Goal: Task Accomplishment & Management: Manage account settings

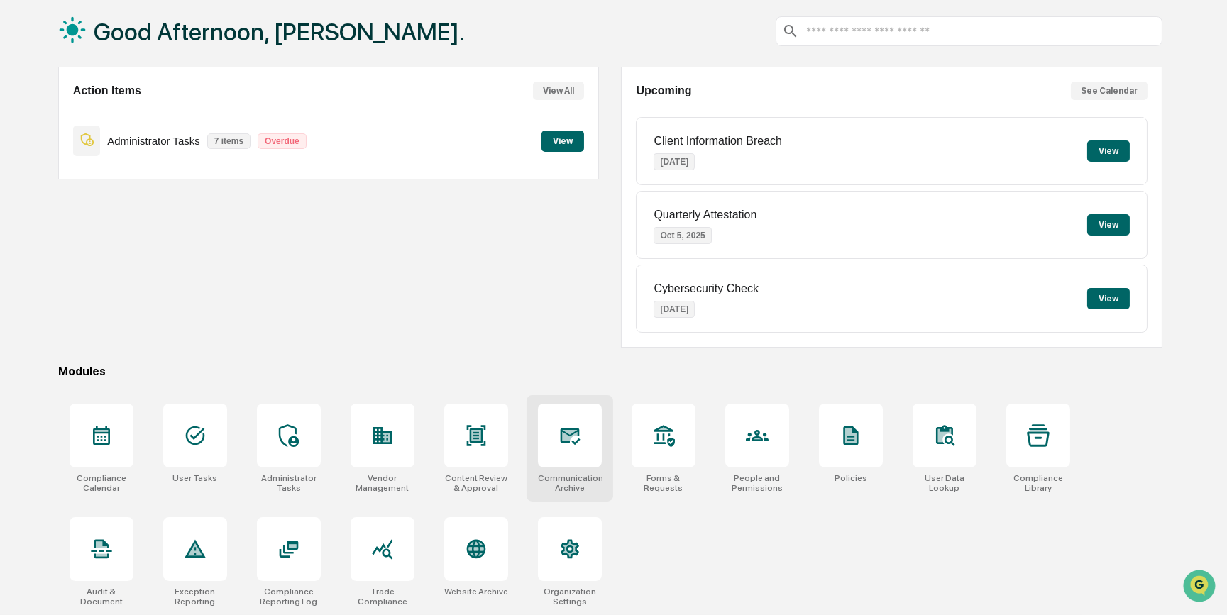
scroll to position [73, 0]
click at [771, 438] on div at bounding box center [757, 436] width 64 height 64
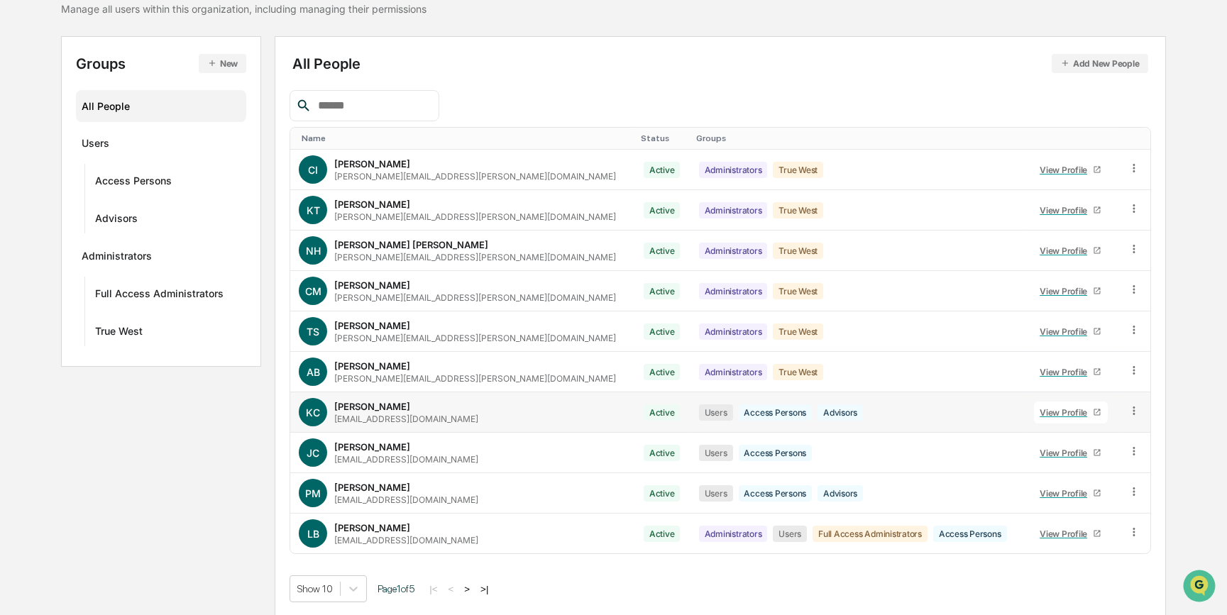
scroll to position [124, 0]
click at [1129, 528] on icon at bounding box center [1134, 531] width 13 height 13
click at [1070, 554] on div "Groups & Permissions" at bounding box center [1068, 555] width 122 height 17
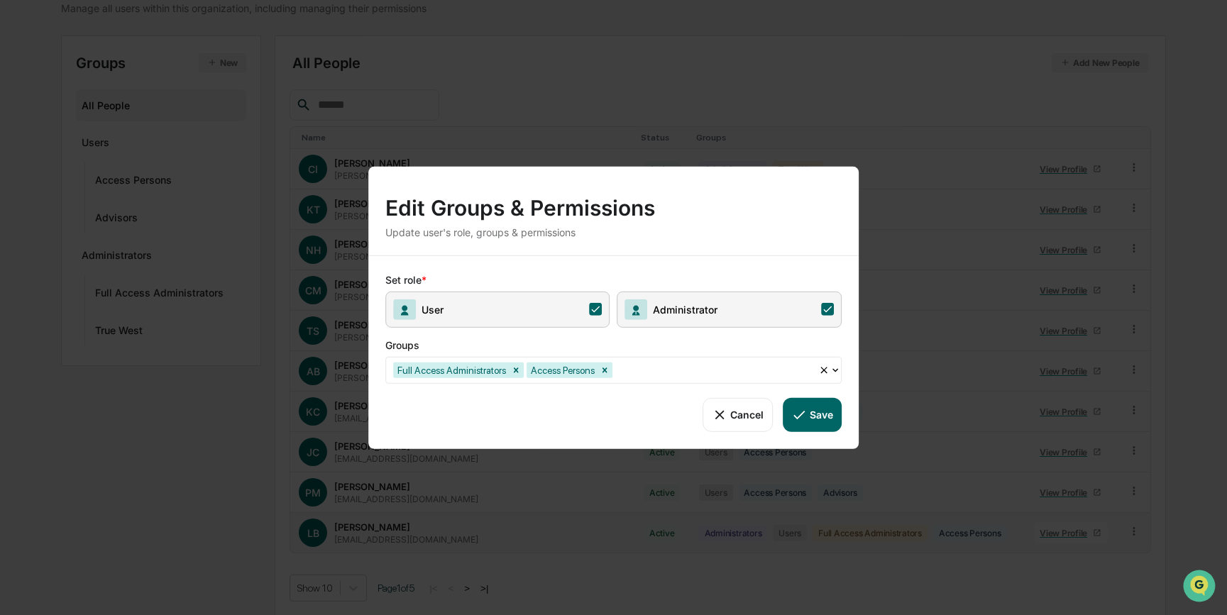
click at [830, 312] on icon at bounding box center [827, 309] width 13 height 13
click at [827, 416] on button "Save" at bounding box center [812, 414] width 59 height 34
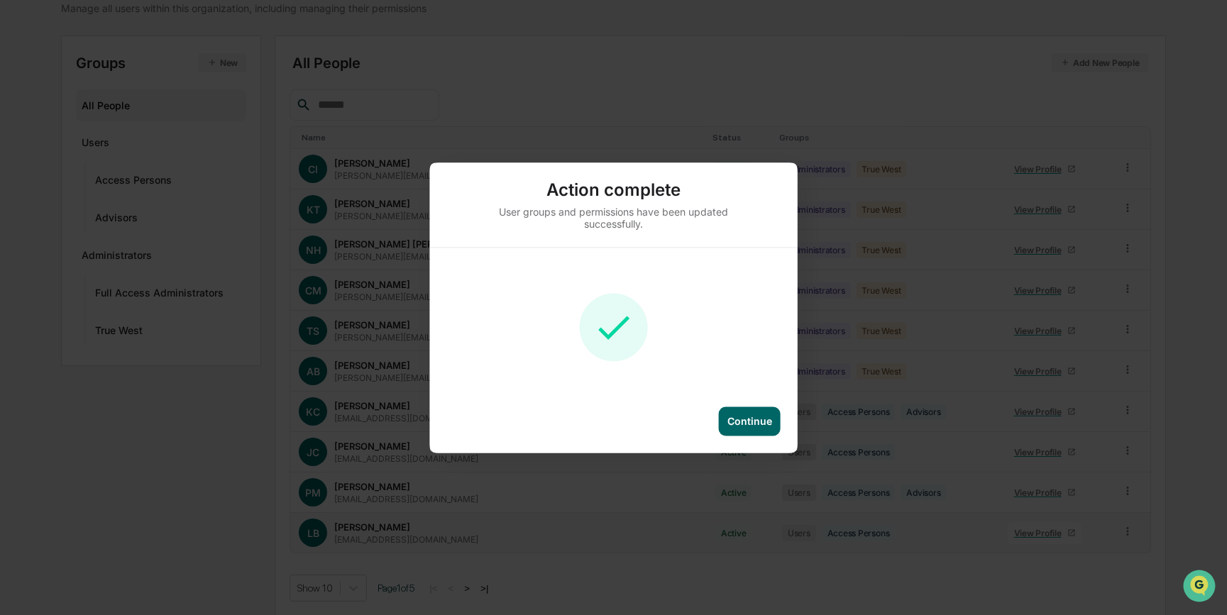
click at [745, 418] on div "Continue" at bounding box center [750, 421] width 45 height 12
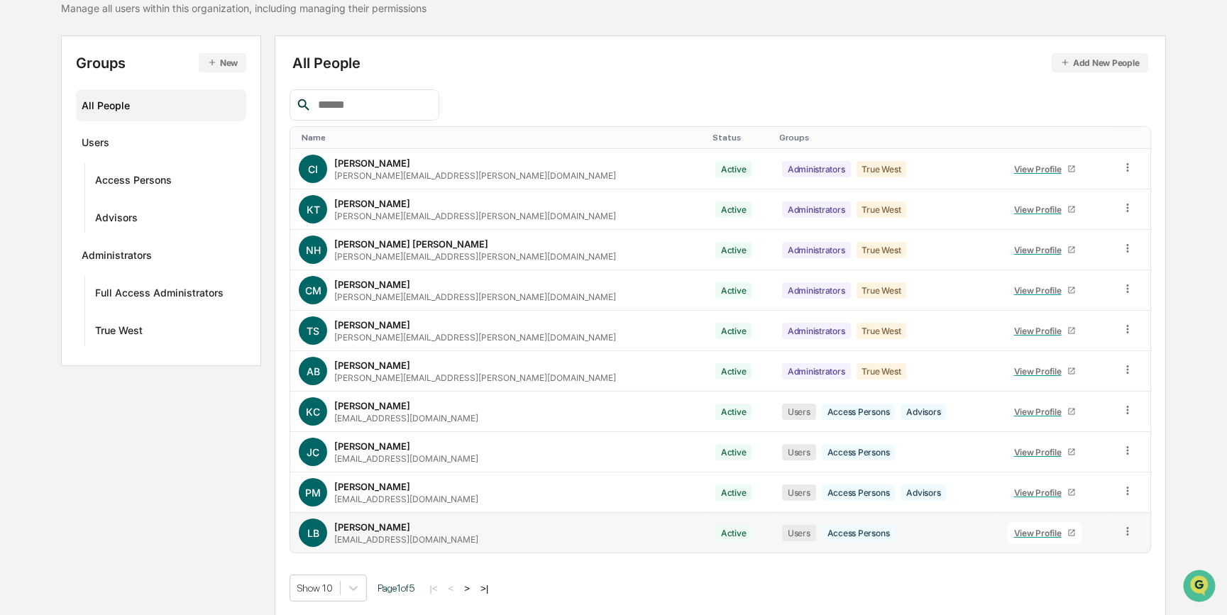
click at [473, 583] on button ">" at bounding box center [467, 589] width 14 height 12
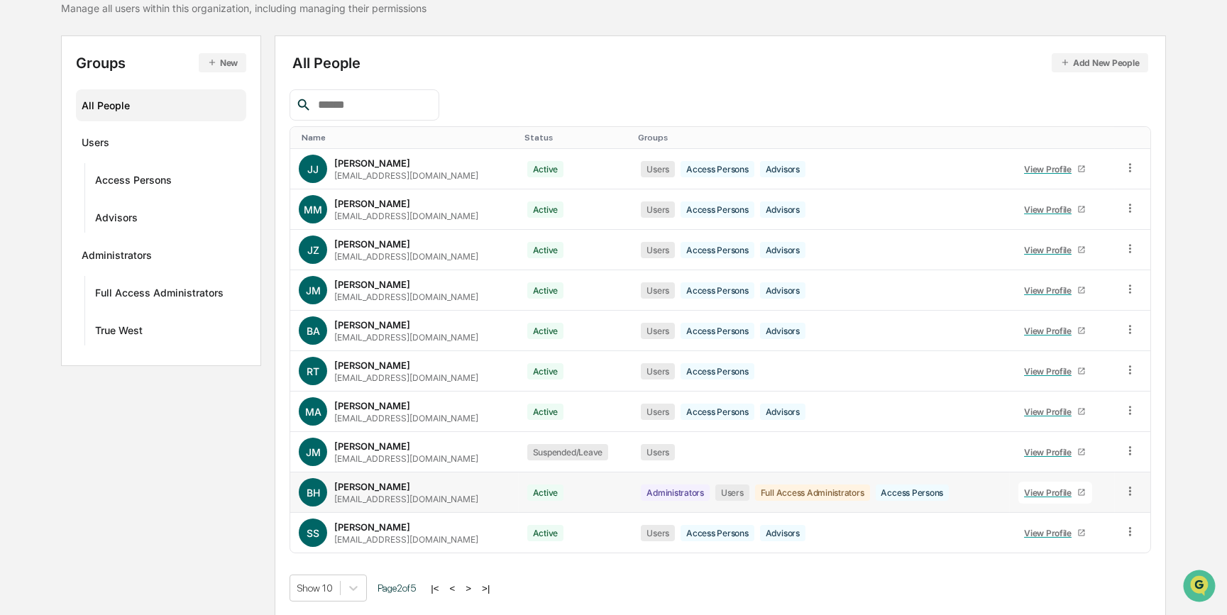
click at [1124, 486] on icon at bounding box center [1130, 491] width 13 height 13
click at [1058, 537] on div "Change Status" at bounding box center [1065, 542] width 122 height 17
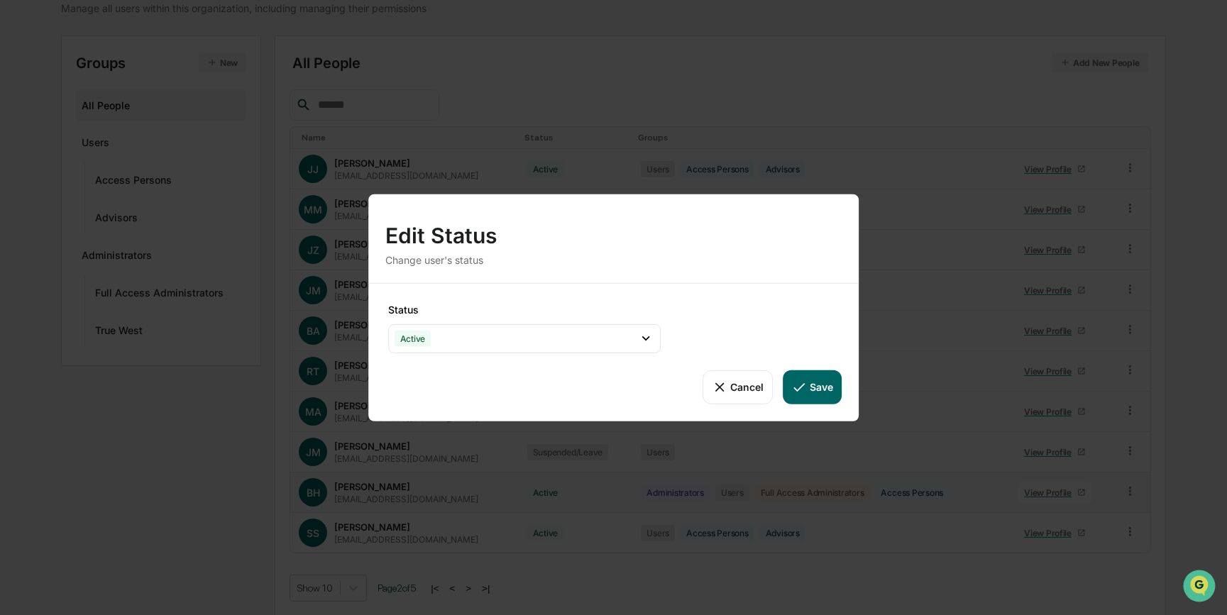
click at [739, 389] on button "Cancel" at bounding box center [738, 387] width 70 height 34
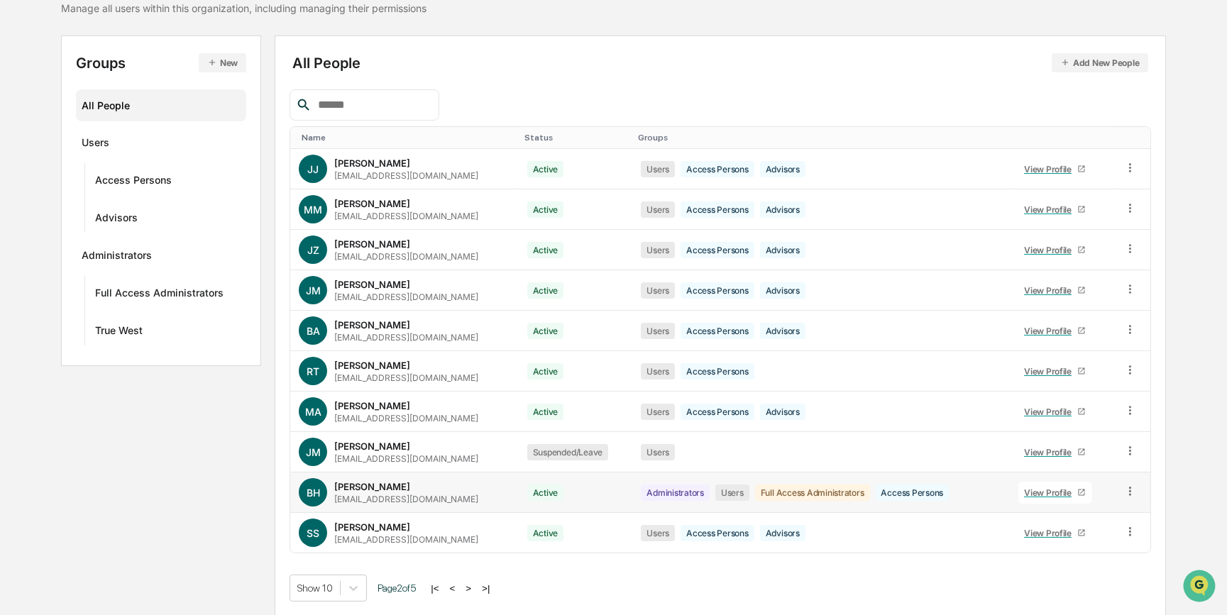
click at [1124, 493] on icon at bounding box center [1130, 491] width 13 height 13
click at [1067, 518] on div "Groups & Permissions" at bounding box center [1065, 514] width 122 height 17
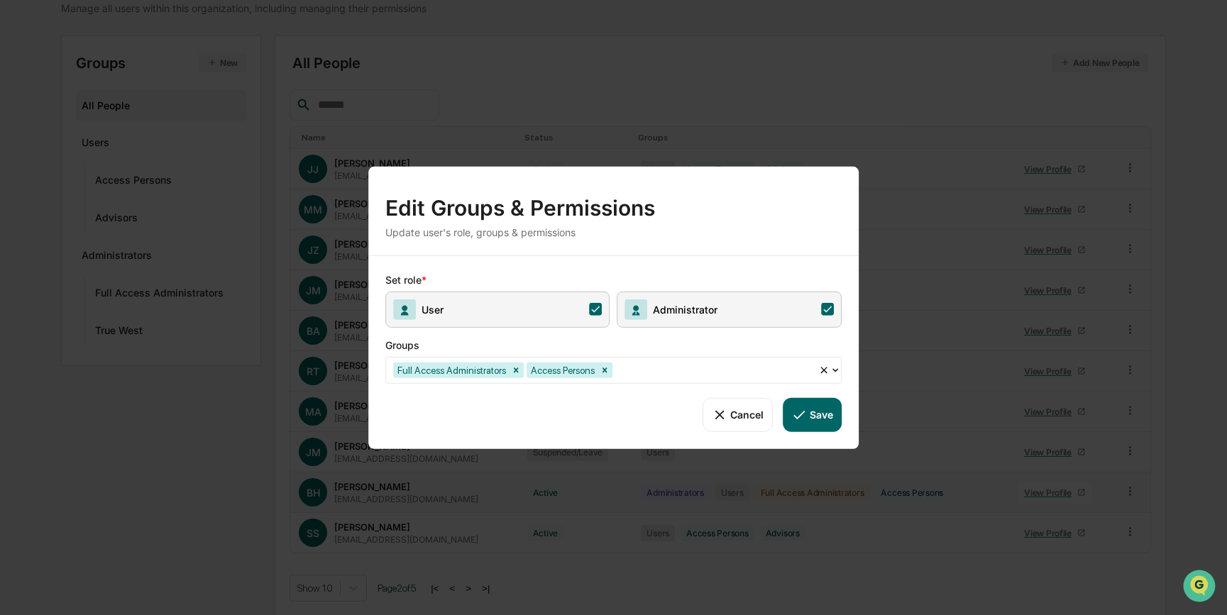
click at [828, 312] on icon at bounding box center [827, 309] width 13 height 13
click at [825, 410] on button "Save" at bounding box center [812, 414] width 59 height 34
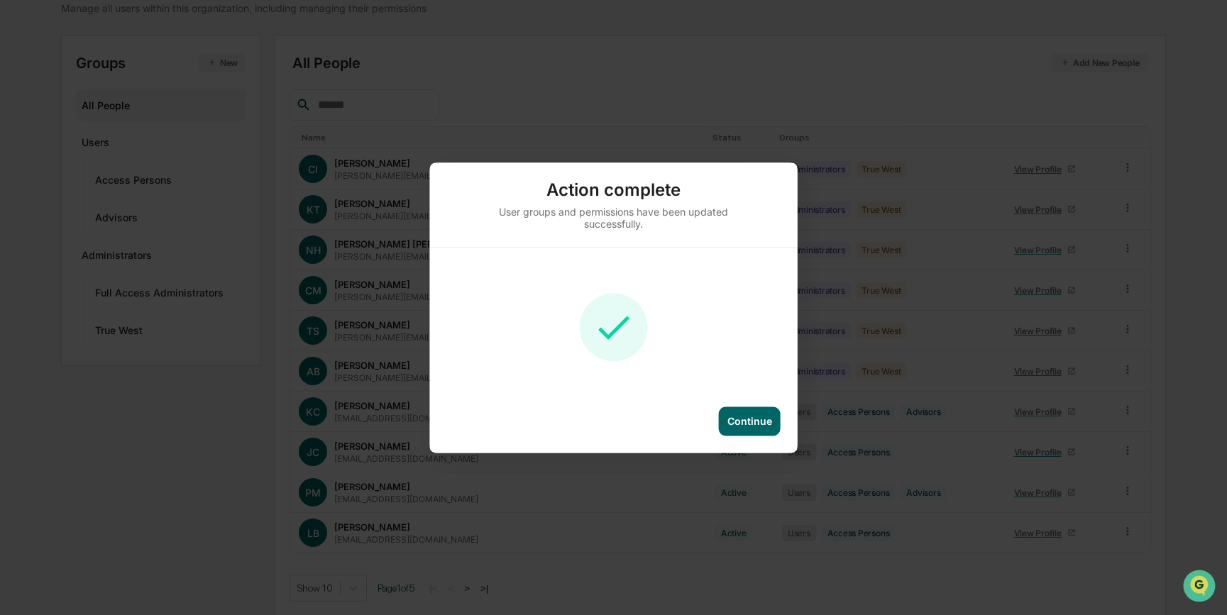
click at [743, 420] on div "Continue" at bounding box center [750, 421] width 45 height 12
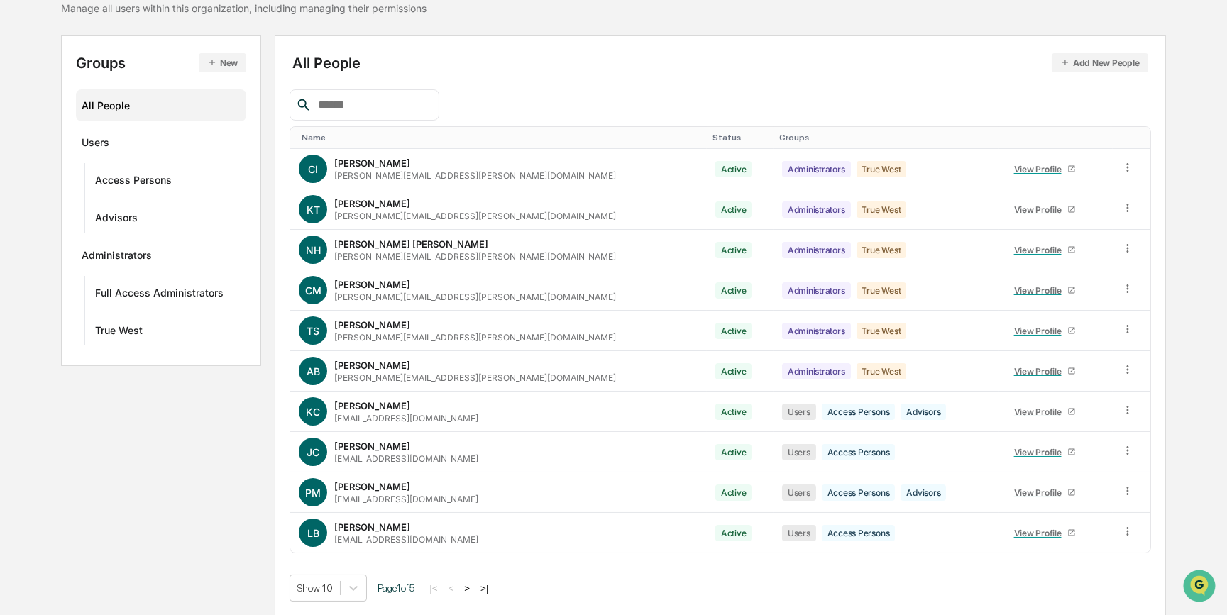
click at [473, 588] on button ">" at bounding box center [467, 589] width 14 height 12
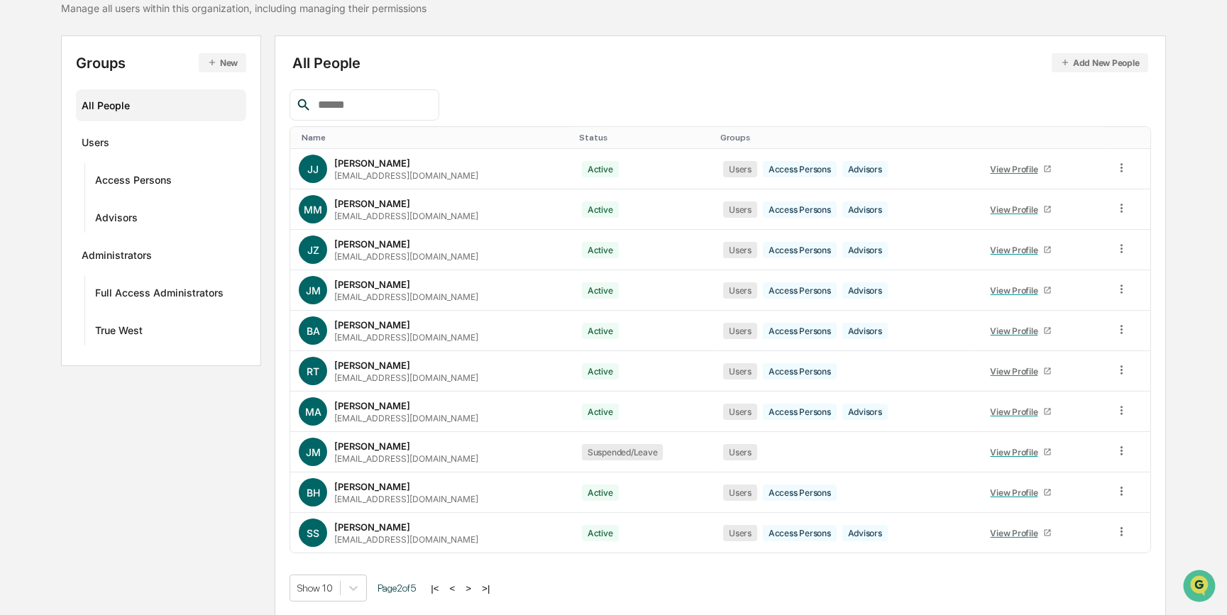
click at [476, 586] on button ">" at bounding box center [468, 589] width 14 height 12
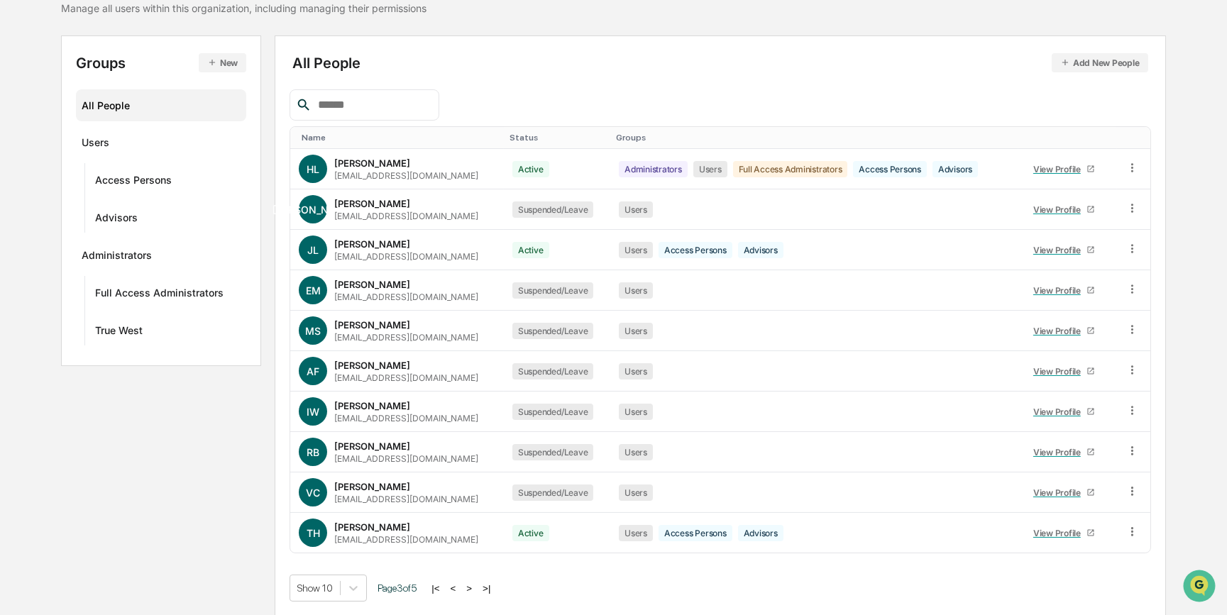
click at [476, 586] on button ">" at bounding box center [469, 589] width 14 height 12
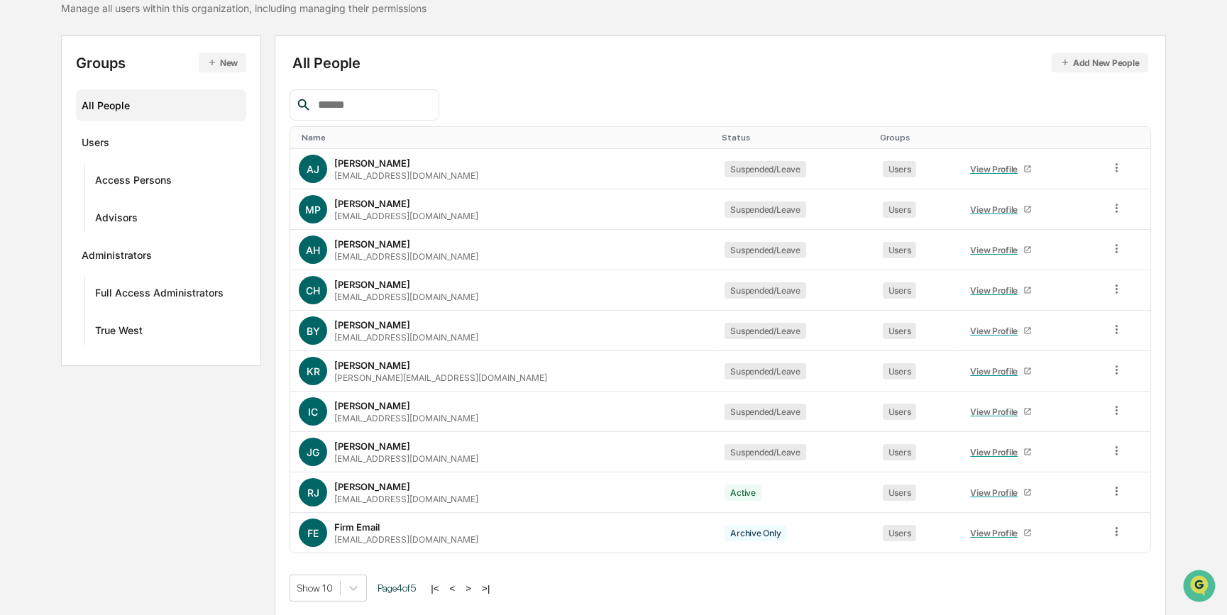
click at [476, 586] on button ">" at bounding box center [468, 589] width 14 height 12
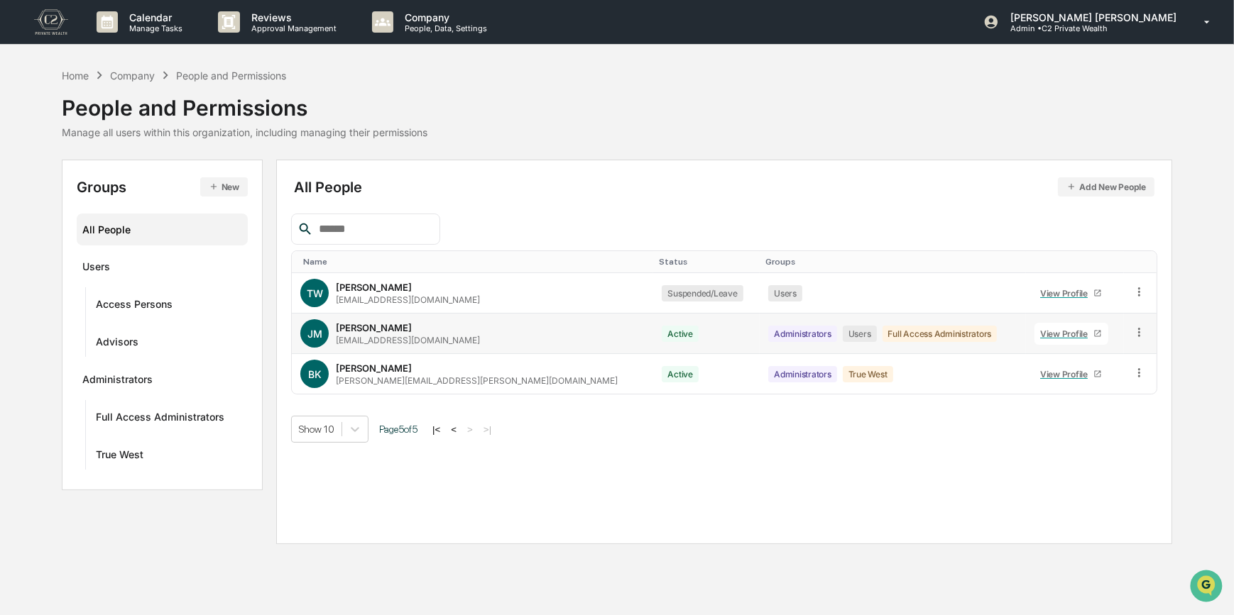
click at [1138, 333] on icon at bounding box center [1139, 332] width 2 height 9
click at [1052, 358] on div "Groups & Permissions" at bounding box center [1073, 355] width 122 height 17
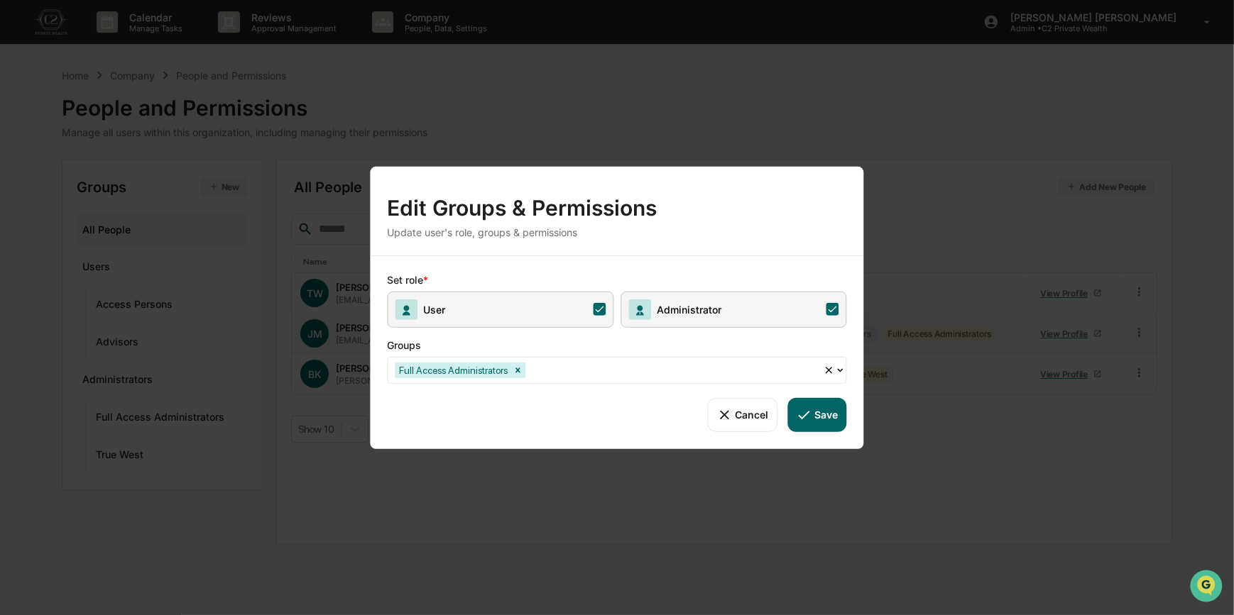
click at [830, 311] on icon at bounding box center [832, 309] width 13 height 13
click at [820, 412] on button "Save" at bounding box center [816, 414] width 59 height 34
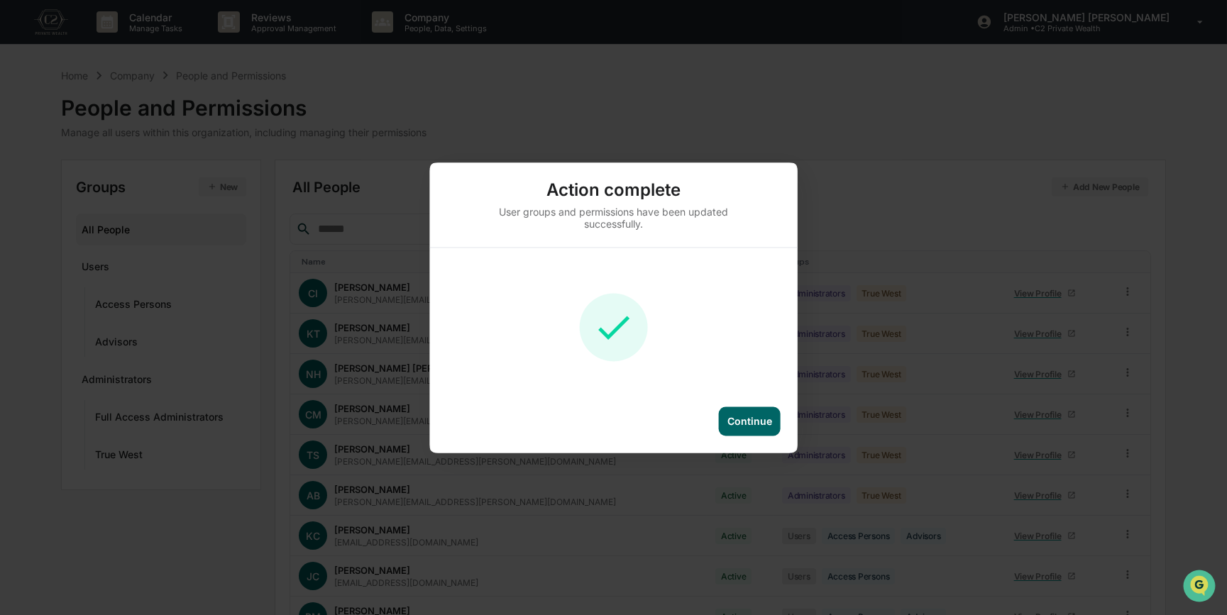
click at [761, 422] on div "Continue" at bounding box center [750, 421] width 45 height 12
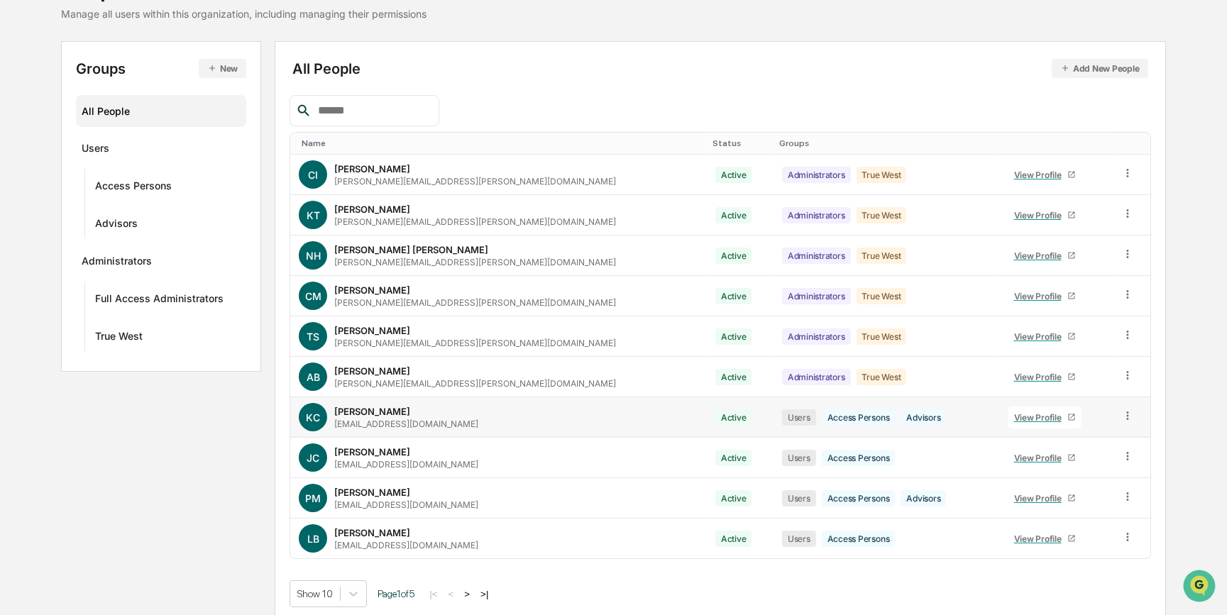
scroll to position [124, 0]
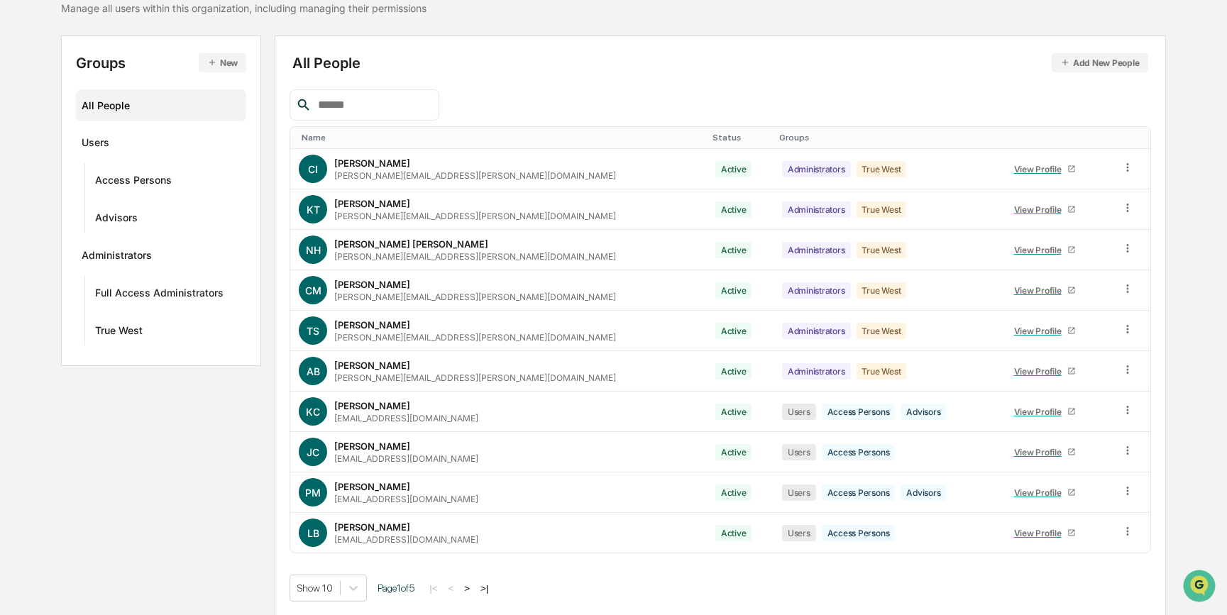
click at [471, 588] on button ">" at bounding box center [467, 589] width 14 height 12
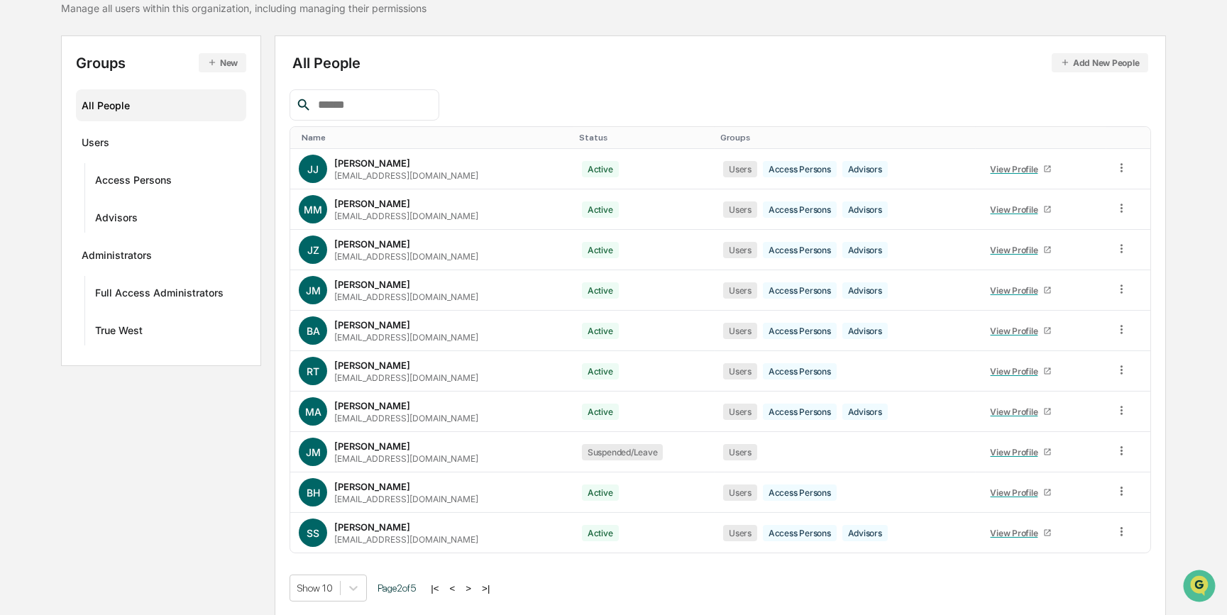
click at [471, 588] on button ">" at bounding box center [468, 589] width 14 height 12
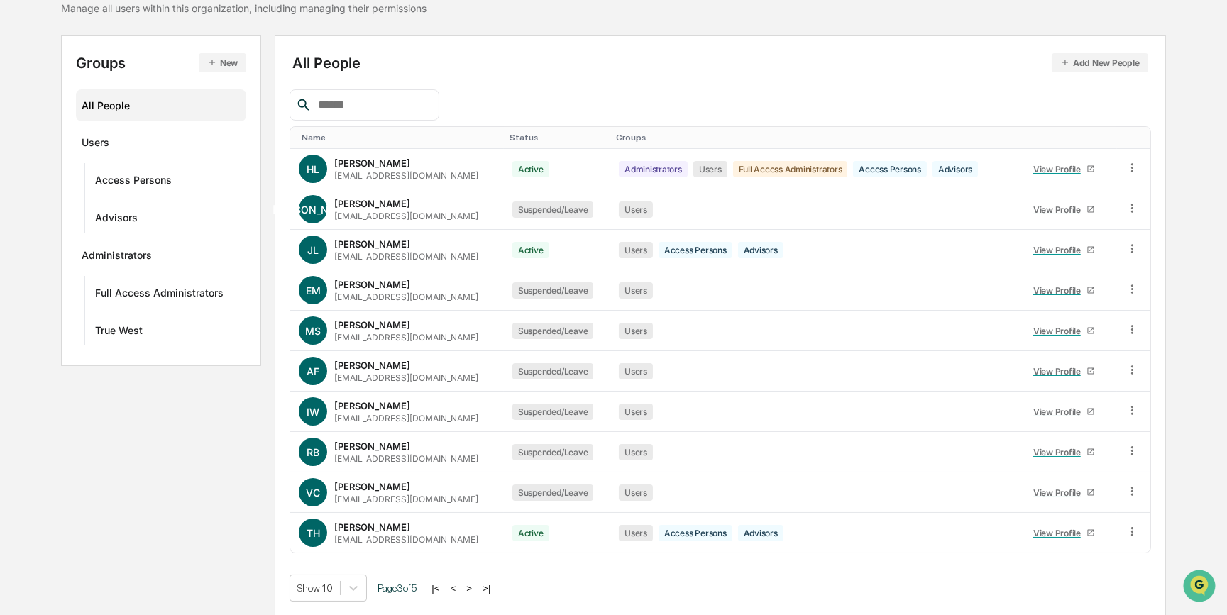
click at [471, 588] on button ">" at bounding box center [469, 589] width 14 height 12
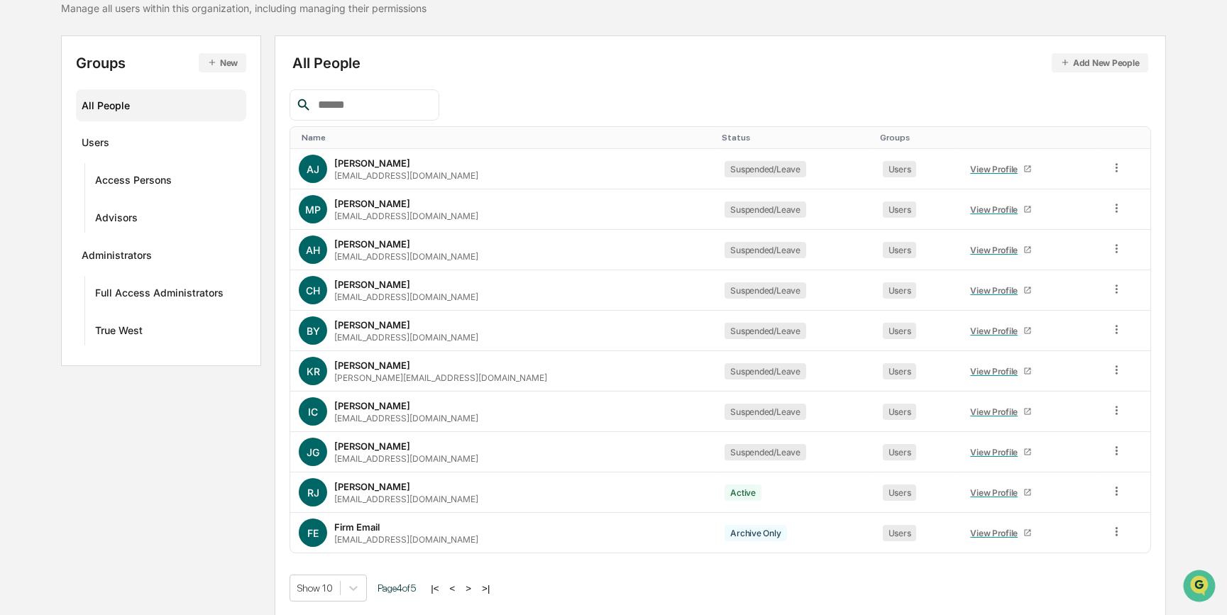
click at [476, 587] on button ">" at bounding box center [468, 589] width 14 height 12
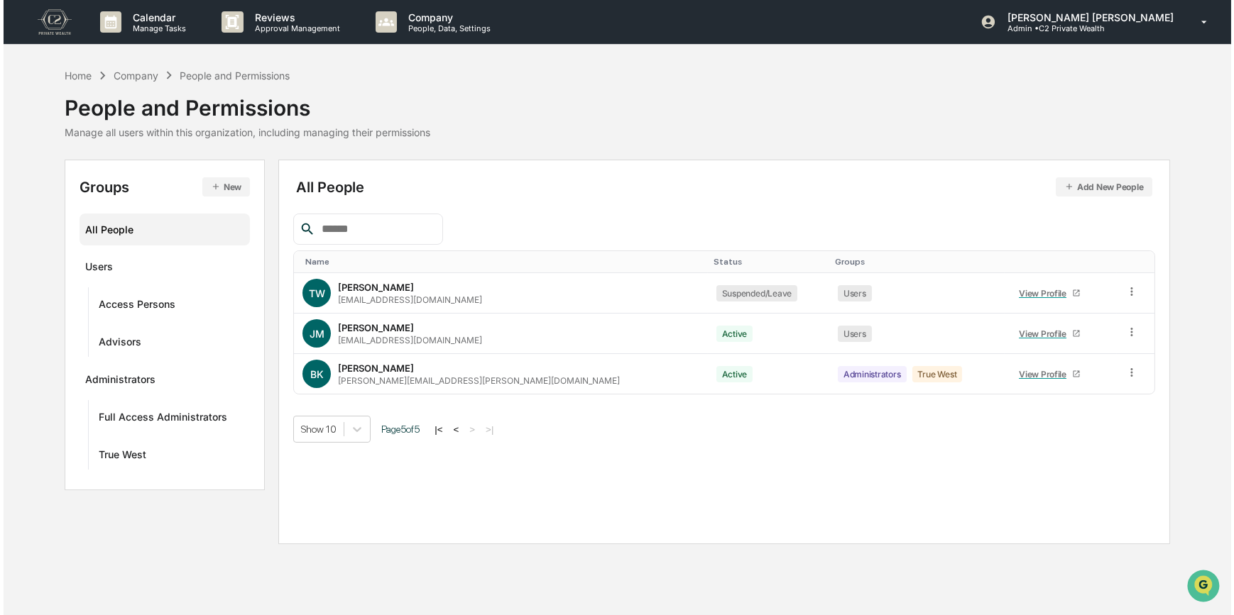
scroll to position [0, 0]
